Goal: Information Seeking & Learning: Learn about a topic

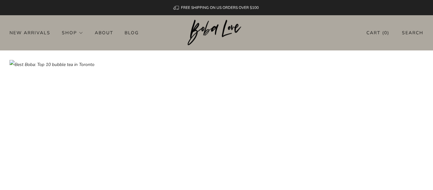
click at [157, 107] on img at bounding box center [217, 137] width 414 height 155
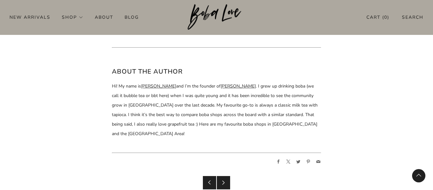
scroll to position [3099, 0]
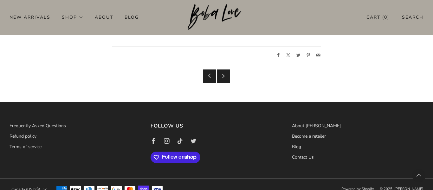
click at [170, 155] on span "Follow on Shop" at bounding box center [181, 158] width 38 height 6
click at [165, 155] on span "Follow on Shop" at bounding box center [181, 158] width 38 height 6
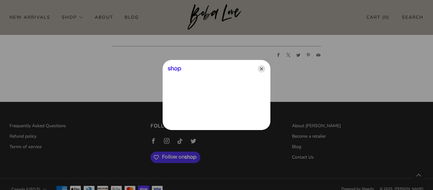
click at [261, 69] on icon "Close" at bounding box center [262, 69] width 8 height 8
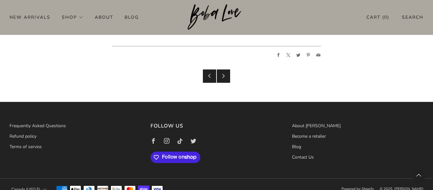
click at [158, 154] on icon "button" at bounding box center [156, 157] width 6 height 6
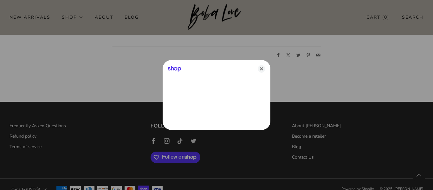
click at [196, 74] on div "Shop" at bounding box center [217, 67] width 108 height 15
click at [204, 75] on div "Shop" at bounding box center [217, 67] width 108 height 15
click at [49, 105] on div at bounding box center [216, 95] width 433 height 190
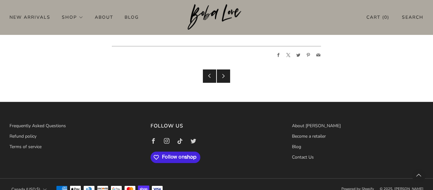
click at [167, 155] on span "Follow on Shop" at bounding box center [181, 158] width 38 height 6
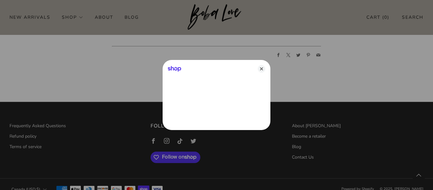
click at [206, 75] on iframe "Sign in with Shop" at bounding box center [217, 102] width 108 height 55
click at [260, 70] on icon "Close" at bounding box center [262, 69] width 8 height 8
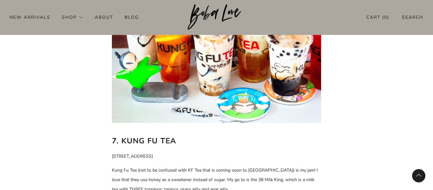
scroll to position [2023, 0]
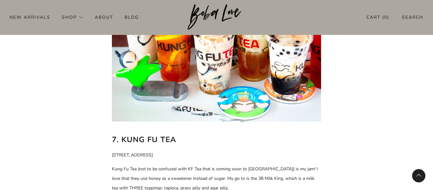
click at [184, 16] on div "New Arrivals Shop Apparel All Apparel Shirts Hoodies & Sweaters Bottoms Hats Ba…" at bounding box center [216, 17] width 433 height 10
click at [194, 18] on img at bounding box center [217, 17] width 58 height 26
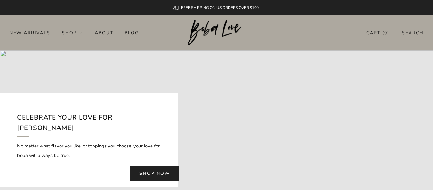
click at [164, 169] on link "Shop now" at bounding box center [155, 173] width 50 height 15
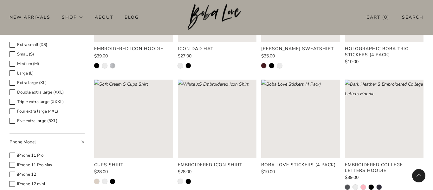
scroll to position [255, 0]
click at [195, 129] on rect "Loading image: White XS Embroidered Icon Shirt" at bounding box center [217, 118] width 79 height 79
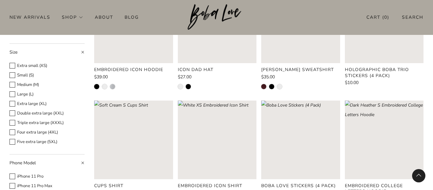
scroll to position [234, 0]
click at [83, 51] on icon at bounding box center [83, 52] width 5 height 5
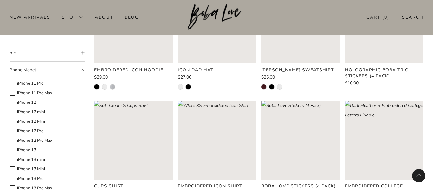
click at [21, 20] on link "New Arrivals" at bounding box center [30, 17] width 41 height 10
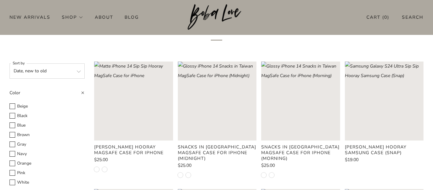
click at [103, 94] on rect "Loading image: Glossy iPhone 14 Sip Sip Hooray MagSafe Case for iPhone" at bounding box center [133, 101] width 79 height 79
click at [107, 95] on rect "Loading image: Glossy iPhone 14 Sip Sip Hooray MagSafe Case for iPhone" at bounding box center [133, 101] width 79 height 79
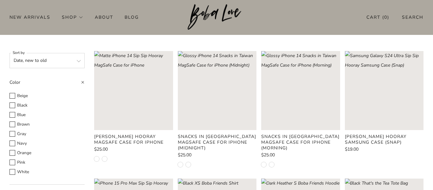
scroll to position [48, 0]
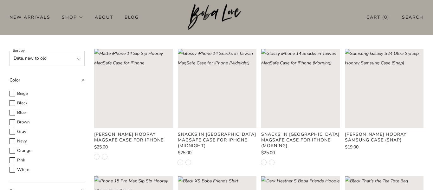
click at [134, 108] on rect "Loading image: Glossy iPhone 14 Sip Sip Hooray MagSafe Case for iPhone" at bounding box center [133, 88] width 79 height 79
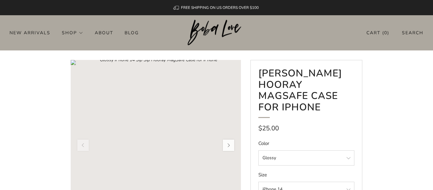
click at [124, 109] on rect "Loading image: Glossy iPhone 14 Sip Sip Hooray MagSafe Case for iPhone" at bounding box center [156, 145] width 170 height 170
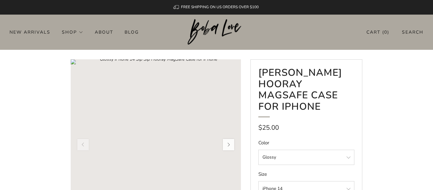
scroll to position [1, 0]
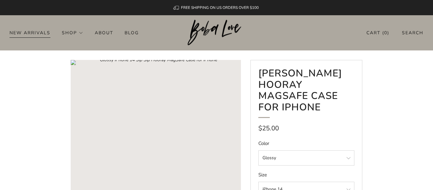
click at [42, 30] on link "New Arrivals" at bounding box center [30, 33] width 41 height 10
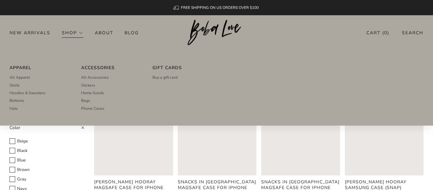
click at [69, 29] on link "Shop" at bounding box center [73, 33] width 22 height 10
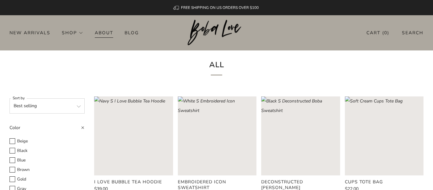
click at [102, 33] on link "About" at bounding box center [104, 33] width 18 height 10
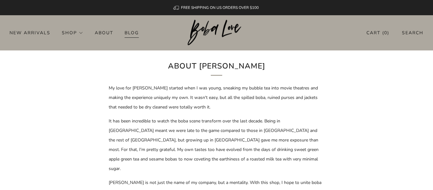
click at [131, 33] on link "Blog" at bounding box center [132, 33] width 14 height 10
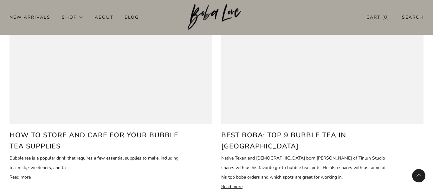
scroll to position [556, 0]
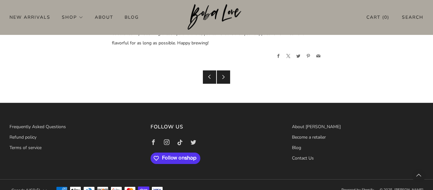
scroll to position [901, 0]
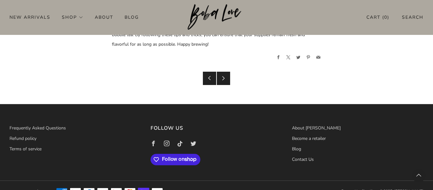
click at [196, 159] on icon "button" at bounding box center [191, 159] width 12 height 5
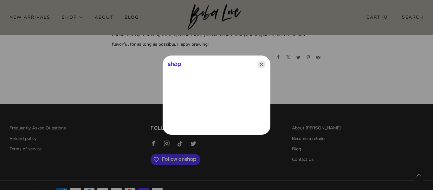
click at [263, 63] on icon "Close" at bounding box center [262, 65] width 8 height 8
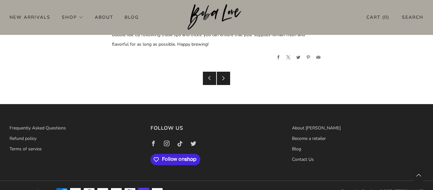
click at [165, 162] on span "Follow on Shop" at bounding box center [181, 160] width 38 height 6
